Goal: Information Seeking & Learning: Find specific fact

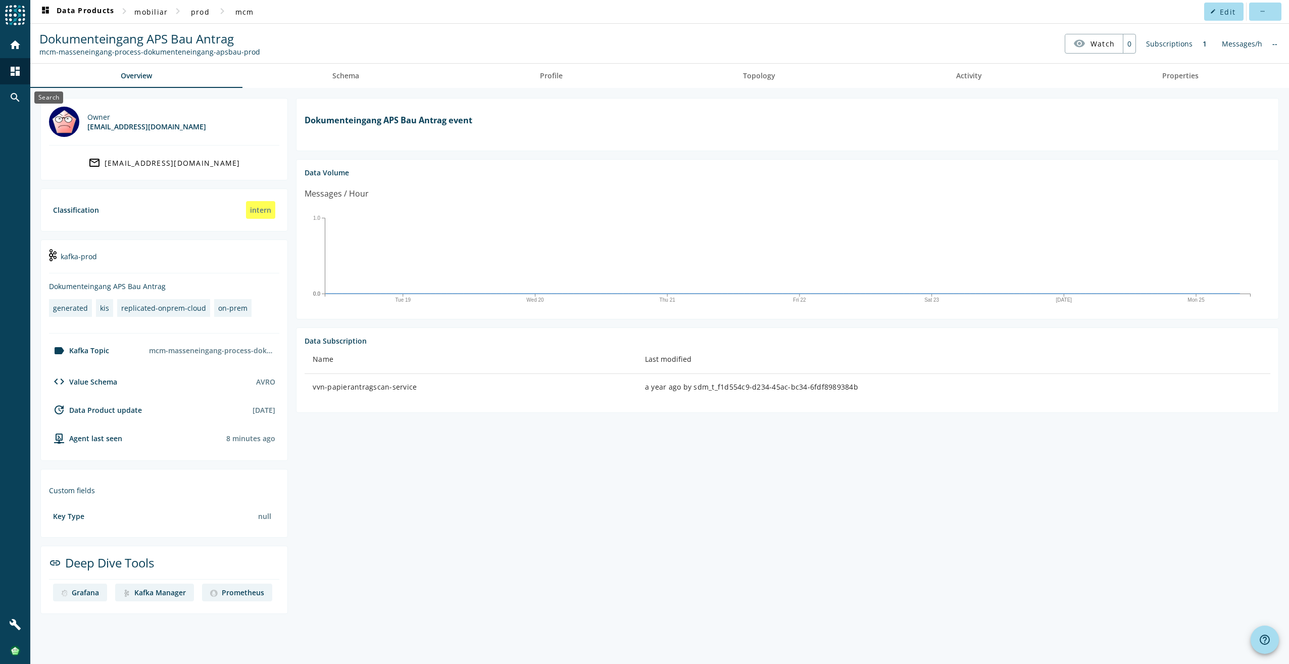
click at [15, 95] on mat-icon "search" at bounding box center [15, 97] width 12 height 12
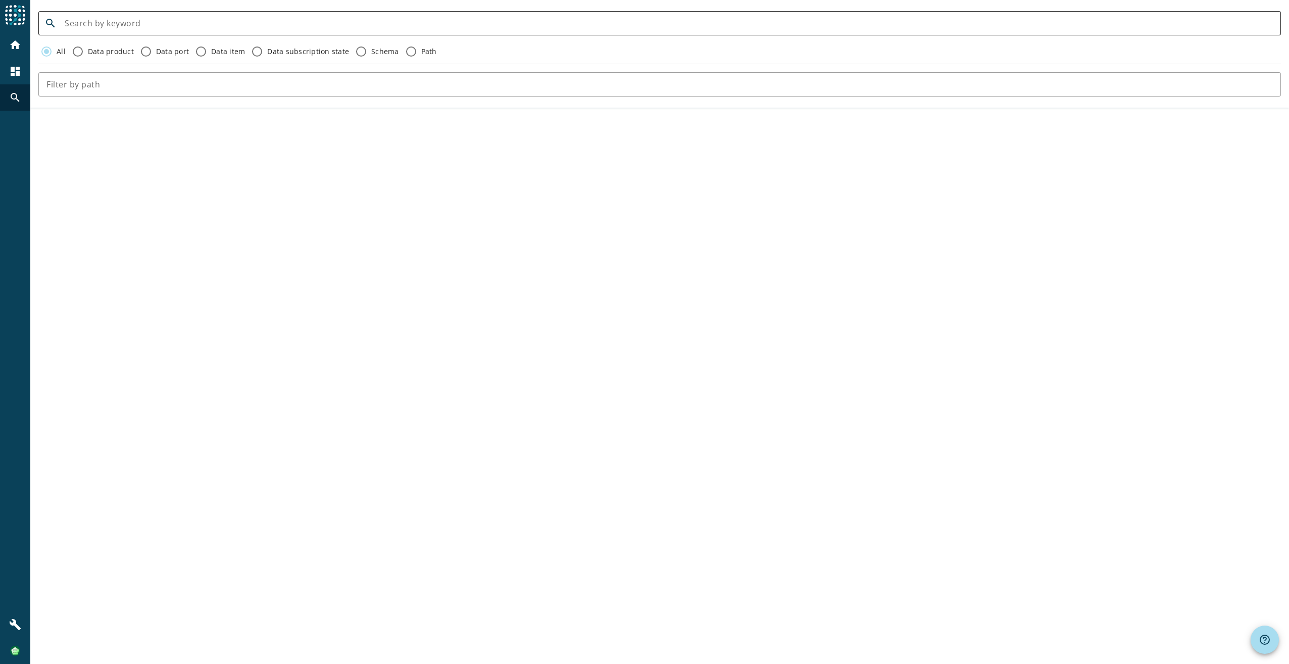
click at [148, 22] on input at bounding box center [669, 23] width 1208 height 12
paste input "mcm-masseneingang-process-dokumenteneingang-protekta-flex"
type input "mcm-masseneingang-process-dokumenteneingang-protekta-flex"
click at [337, 24] on input "mcm-masseneingang-process-dokumenteneingang-protekta-flex" at bounding box center [669, 23] width 1208 height 12
click at [75, 52] on input "Data product" at bounding box center [78, 51] width 16 height 16
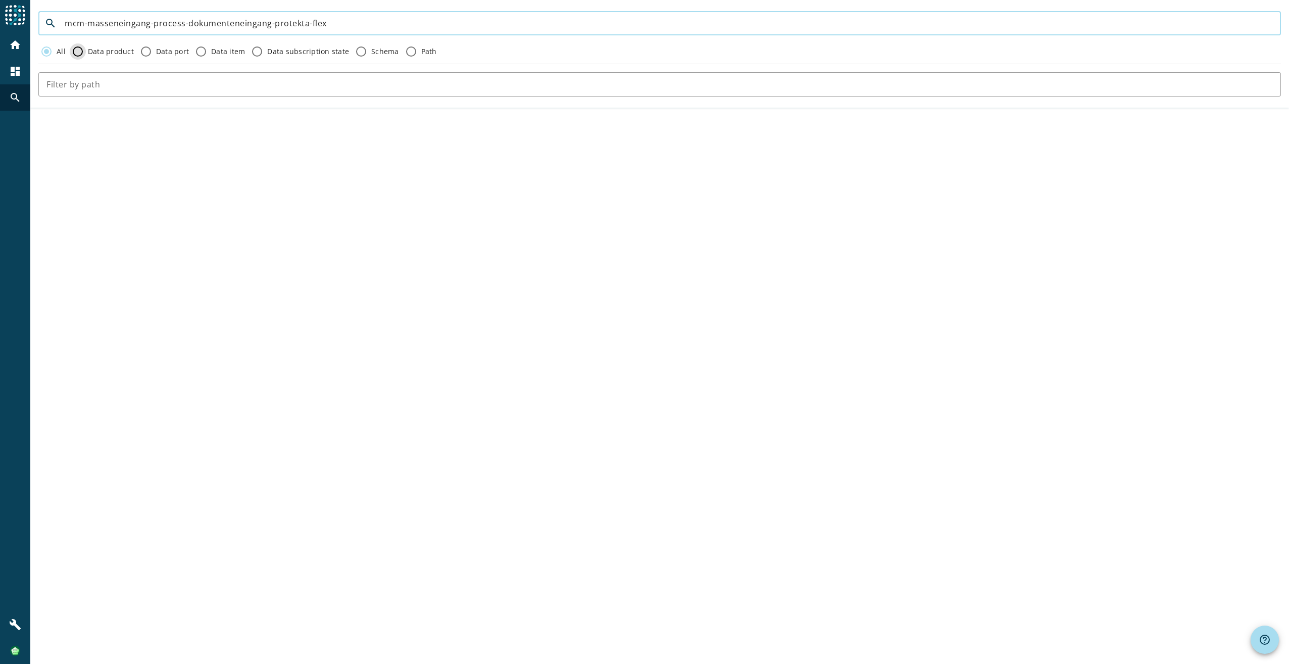
radio input "true"
click at [353, 53] on input "Schema" at bounding box center [361, 51] width 16 height 16
radio input "true"
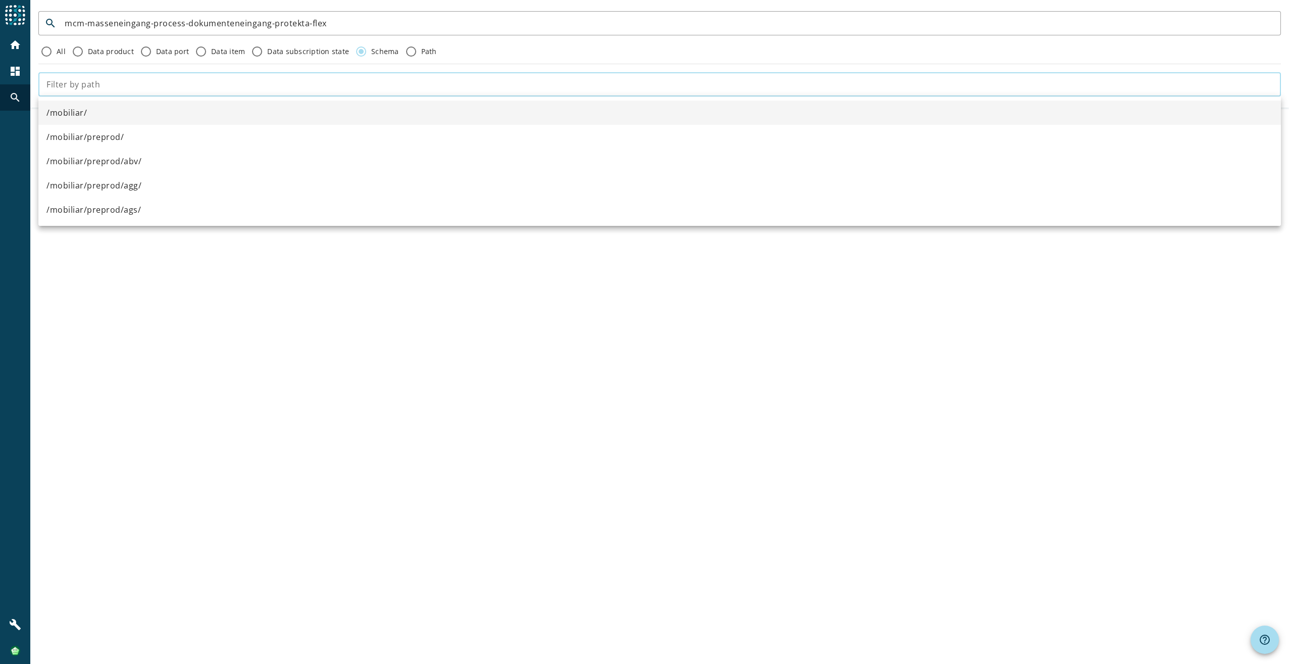
click at [120, 79] on input "text" at bounding box center [659, 84] width 1226 height 12
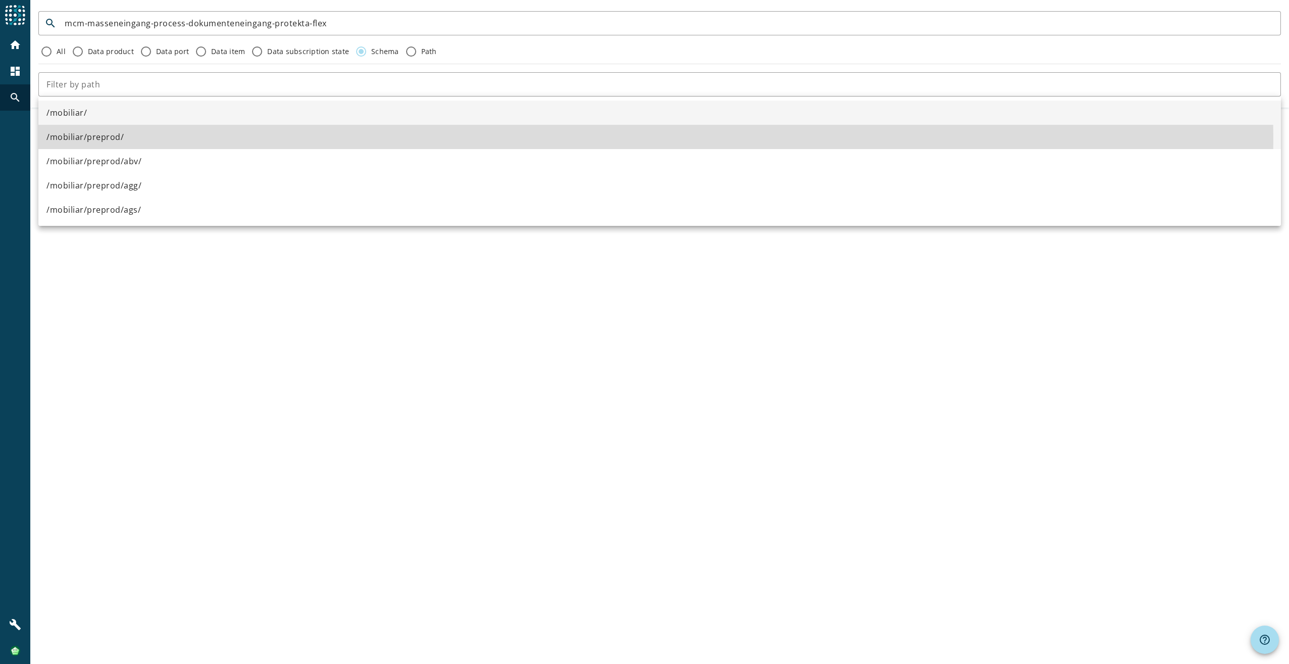
click at [113, 141] on span "/mobiliar/preprod/" at bounding box center [84, 137] width 77 height 12
type input "/mobiliar/preprod/"
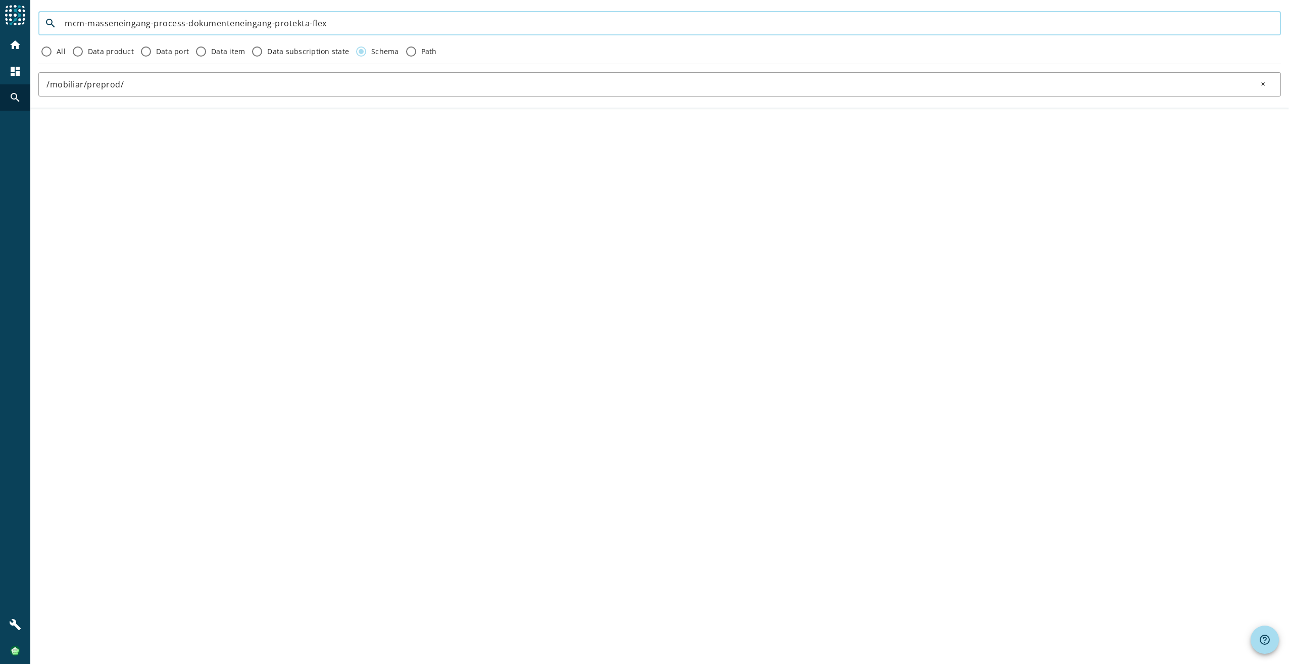
click at [337, 24] on input "mcm-masseneingang-process-dokumenteneingang-protekta-flex" at bounding box center [669, 23] width 1208 height 12
click button "close" at bounding box center [1265, 84] width 32 height 20
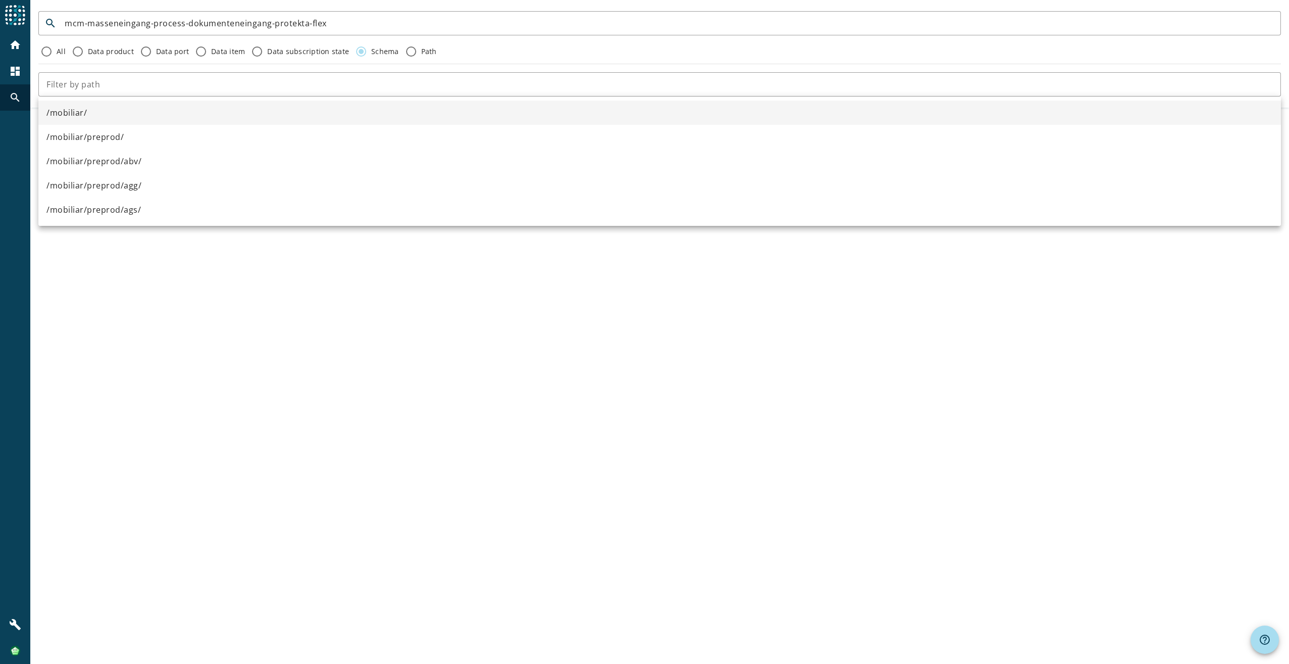
click at [174, 295] on div "search mcm-masseneingang-process-dokumenteneingang-protekta-flex All Data produ…" at bounding box center [659, 332] width 1259 height 664
